Goal: Task Accomplishment & Management: Manage account settings

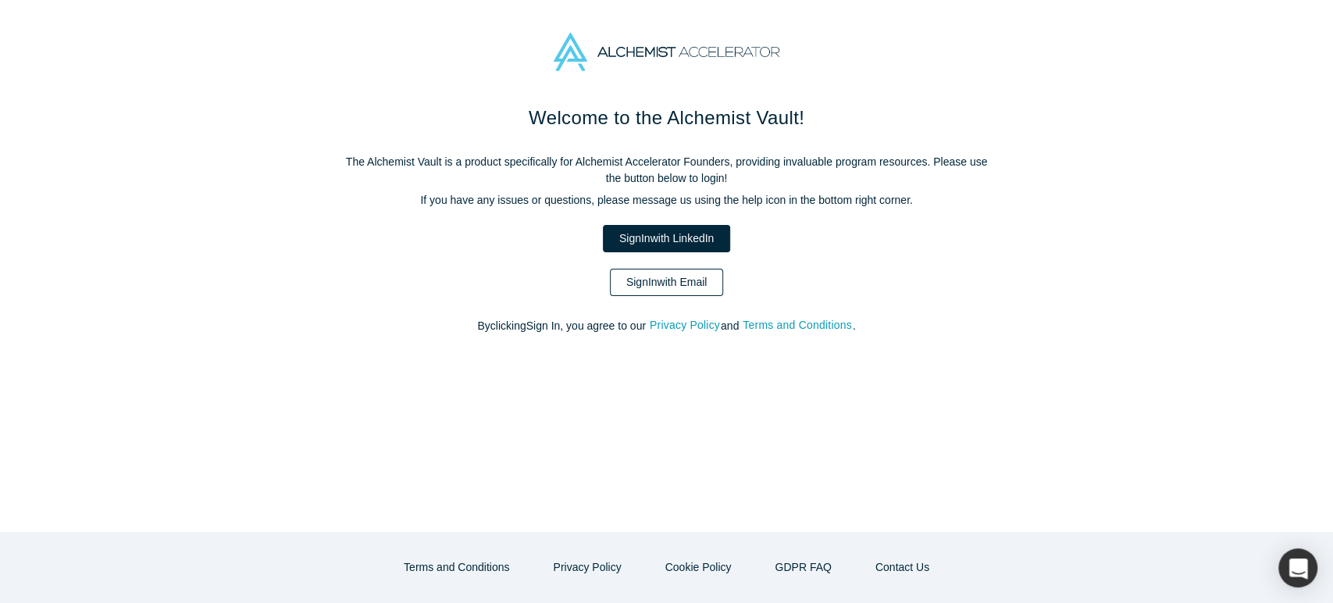
click at [703, 292] on link "Sign In with Email" at bounding box center [667, 282] width 114 height 27
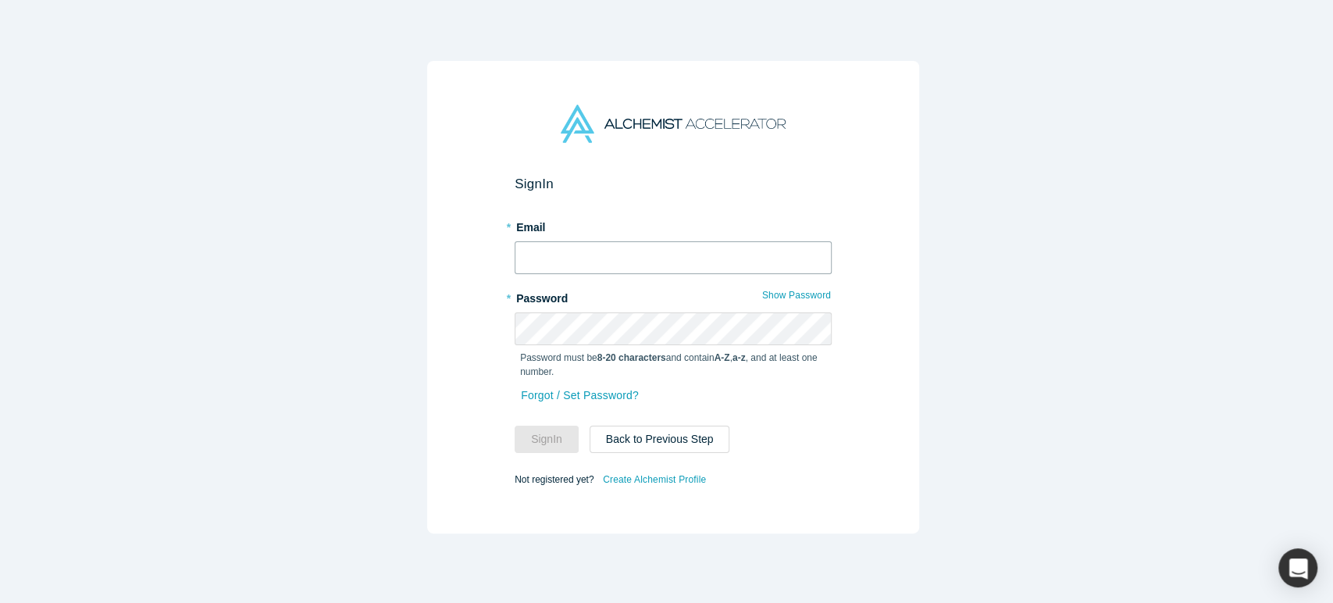
type input "[EMAIL_ADDRESS][DOMAIN_NAME]"
